Goal: Information Seeking & Learning: Learn about a topic

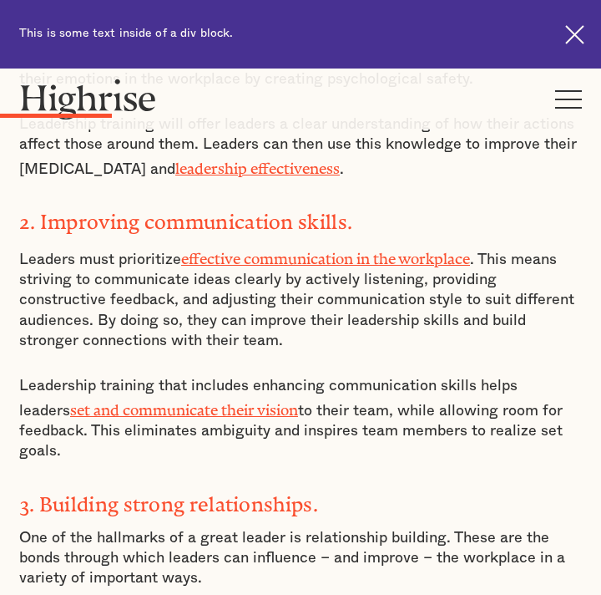
scroll to position [1799, 0]
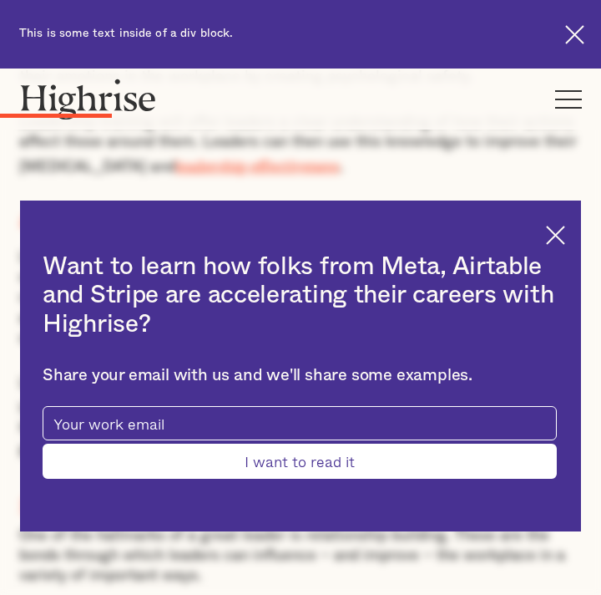
click at [573, 36] on img at bounding box center [574, 34] width 19 height 19
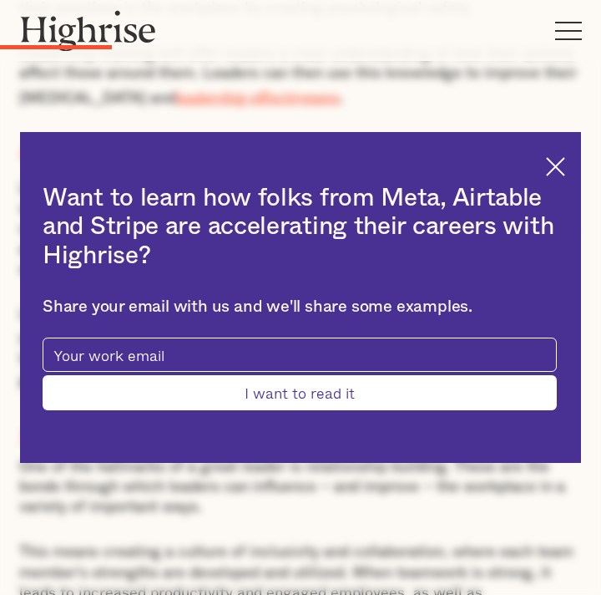
click at [569, 169] on div "Want to learn how folks from Meta, Airtable and Stripe are accelerating their c…" at bounding box center [300, 297] width 561 height 331
click at [559, 169] on img at bounding box center [555, 166] width 19 height 19
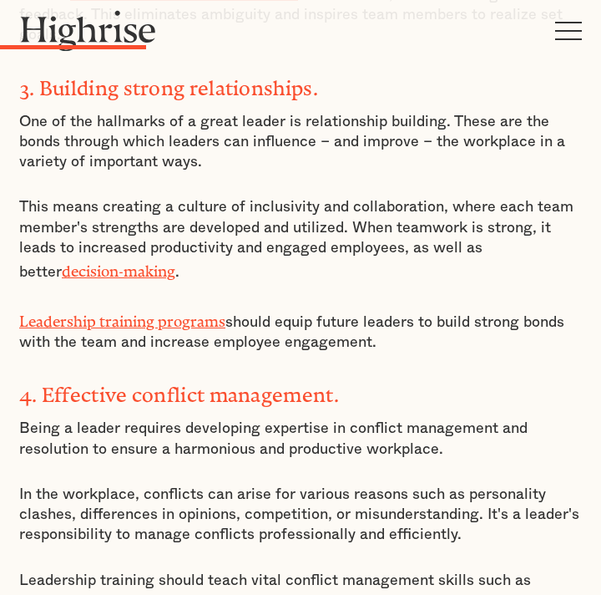
scroll to position [2145, 0]
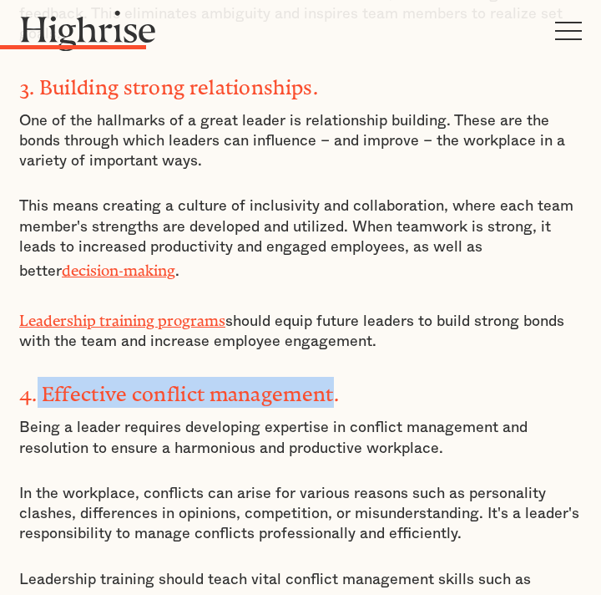
drag, startPoint x: 39, startPoint y: 351, endPoint x: 337, endPoint y: 356, distance: 298.1
click at [337, 382] on strong "4. Effective conflict management." at bounding box center [179, 388] width 320 height 13
copy strong "Effective conflict management"
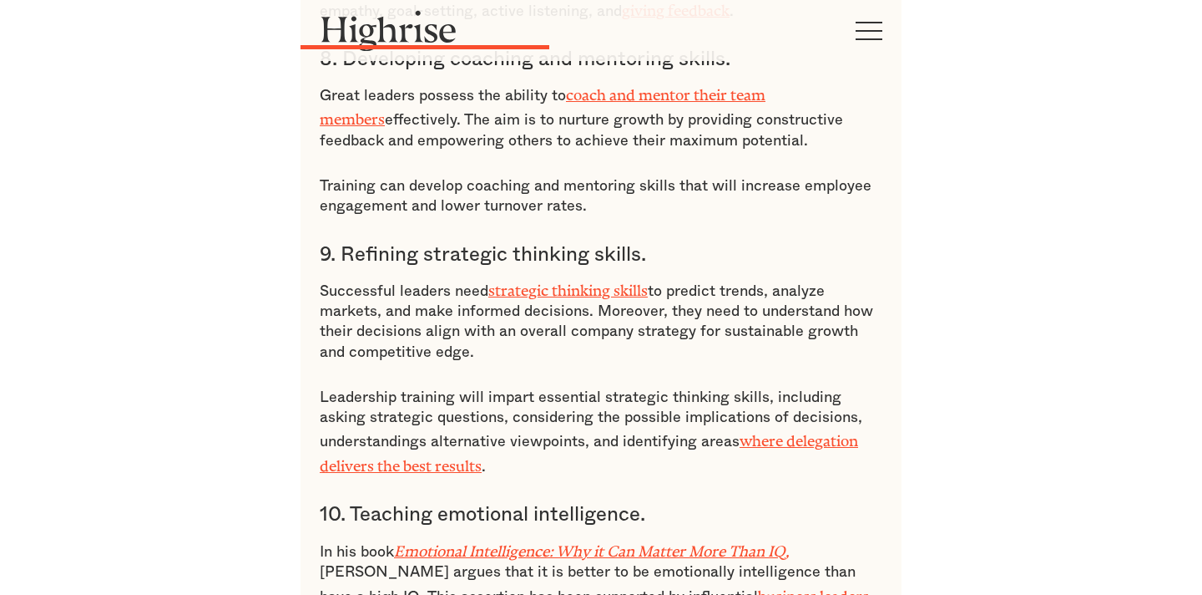
scroll to position [3540, 0]
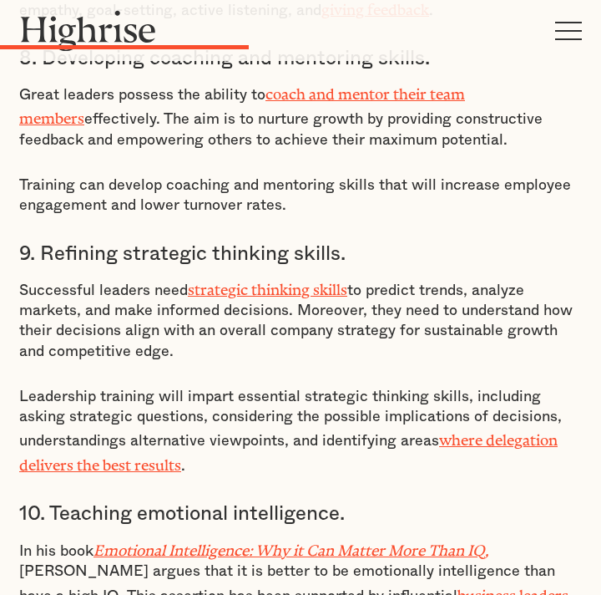
click at [127, 241] on h3 "9. Refining strategic thinking skills." at bounding box center [300, 253] width 563 height 25
drag, startPoint x: 127, startPoint y: 145, endPoint x: 173, endPoint y: 145, distance: 45.9
click at [173, 241] on h3 "9. Refining strategic thinking skills." at bounding box center [300, 253] width 563 height 25
click at [147, 241] on h3 "9. Refining strategic thinking skills." at bounding box center [300, 253] width 563 height 25
click at [144, 241] on h3 "9. Refining strategic thinking skills." at bounding box center [300, 253] width 563 height 25
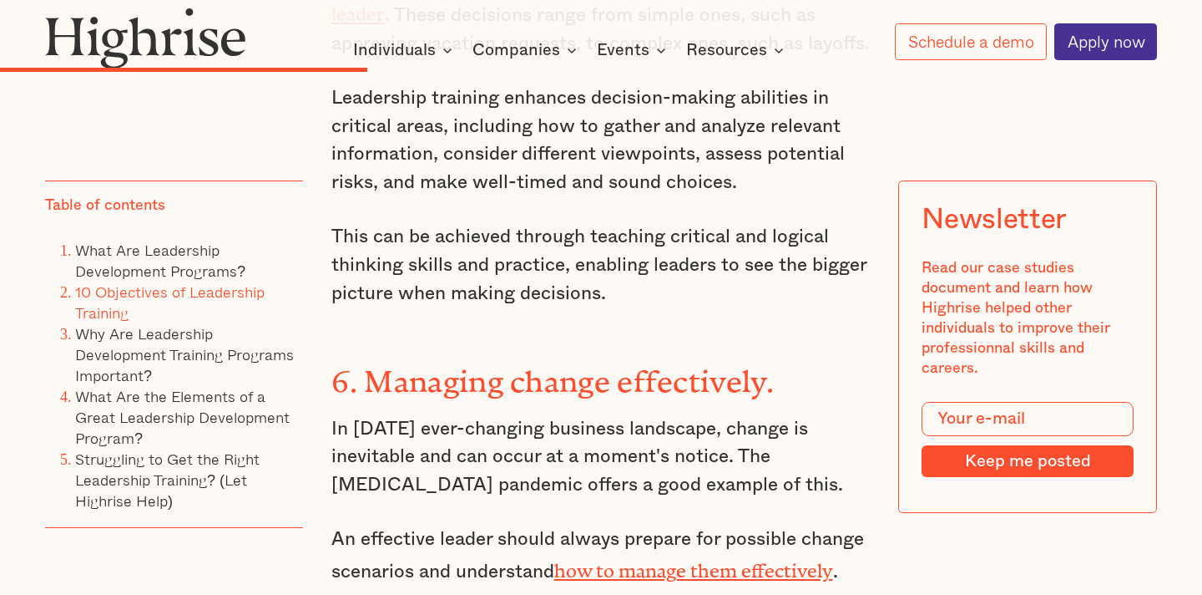
scroll to position [4737, 0]
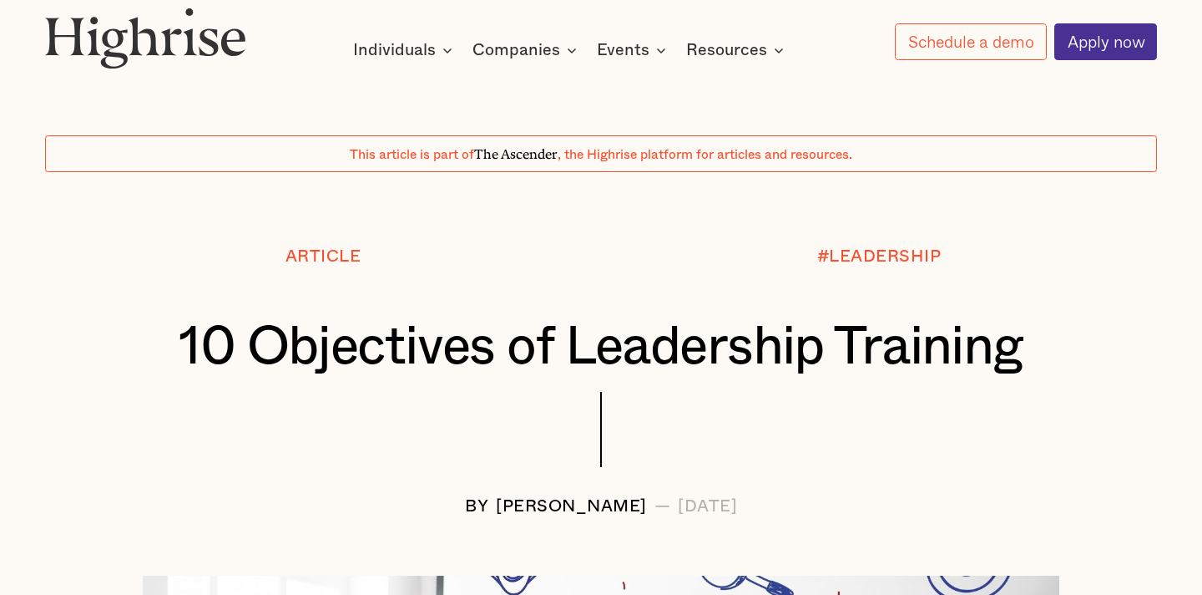
scroll to position [0, 0]
